Goal: Transaction & Acquisition: Download file/media

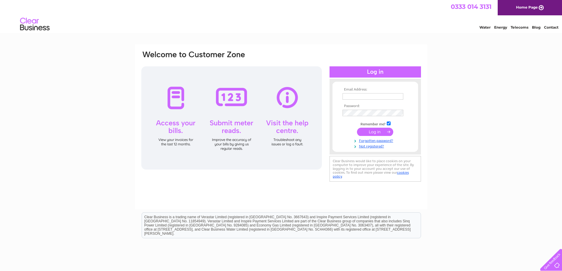
type input "tom@clyderecycle.co.uk"
click at [377, 129] on input "submit" at bounding box center [375, 132] width 36 height 8
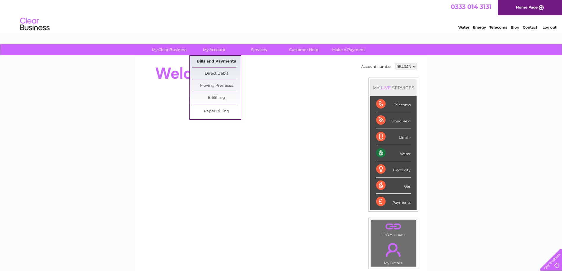
click at [213, 64] on link "Bills and Payments" at bounding box center [216, 62] width 49 height 12
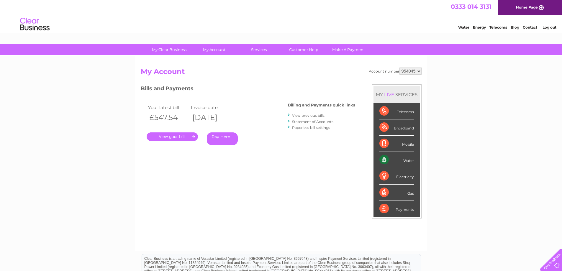
click at [298, 115] on link "View previous bills" at bounding box center [308, 115] width 32 height 4
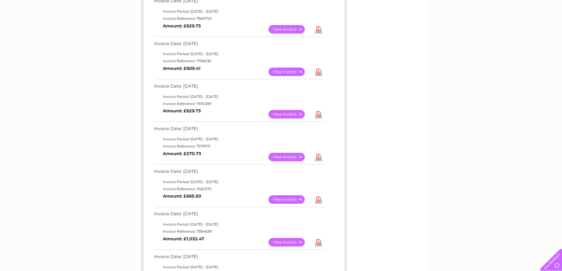
scroll to position [59, 0]
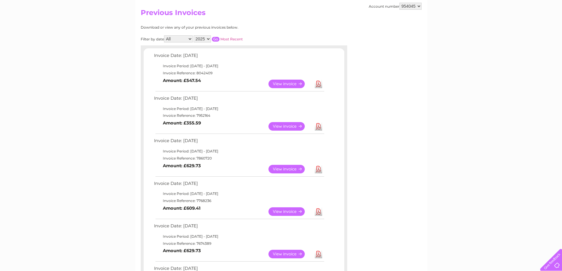
click at [209, 40] on select "2025 2024 2023 2022" at bounding box center [201, 38] width 17 height 7
select select "2024"
click at [194, 35] on select "2025 2024 2023 2022" at bounding box center [201, 38] width 17 height 7
click at [222, 38] on link "Most Recent" at bounding box center [231, 39] width 22 height 4
click at [216, 39] on input "button" at bounding box center [216, 39] width 8 height 5
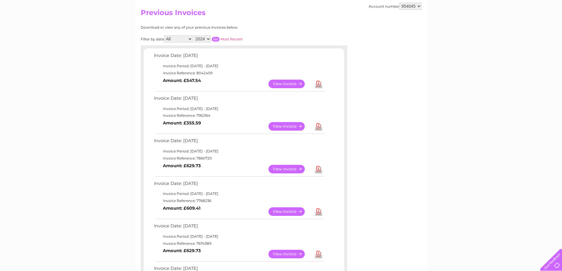
click at [217, 38] on input "button" at bounding box center [216, 39] width 8 height 5
click at [319, 128] on link "Download" at bounding box center [318, 126] width 7 height 9
click at [319, 85] on link "Download" at bounding box center [318, 84] width 7 height 9
click at [318, 83] on link "Download" at bounding box center [318, 84] width 7 height 9
click at [208, 37] on select "2025 2024 2023 2022" at bounding box center [201, 38] width 17 height 7
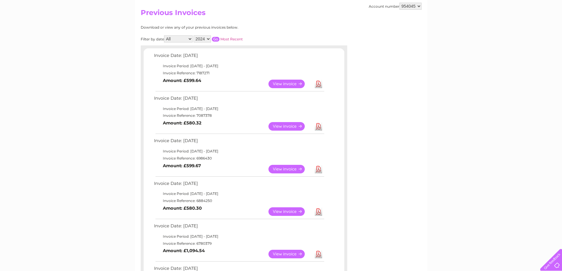
select select "2025"
click at [194, 35] on select "2025 2024 2023 2022" at bounding box center [201, 38] width 17 height 7
click at [216, 39] on input "button" at bounding box center [216, 39] width 8 height 5
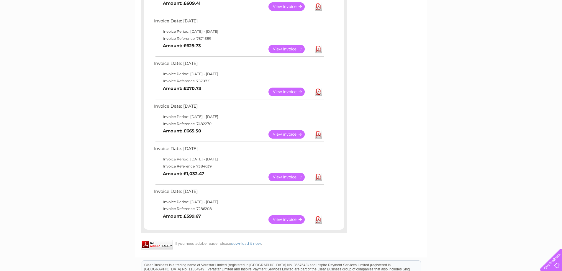
scroll to position [265, 0]
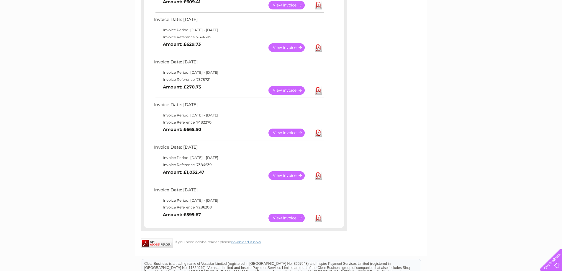
click at [318, 218] on link "Download" at bounding box center [318, 218] width 7 height 9
click at [317, 175] on link "Download" at bounding box center [318, 175] width 7 height 9
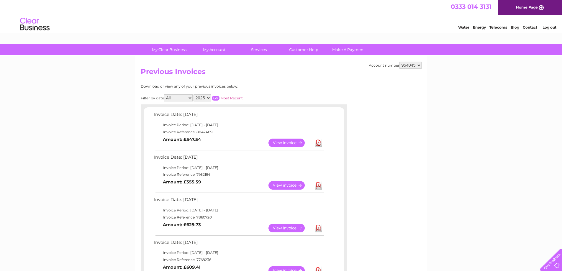
click at [551, 28] on link "Log out" at bounding box center [549, 27] width 14 height 4
